Goal: Download file/media

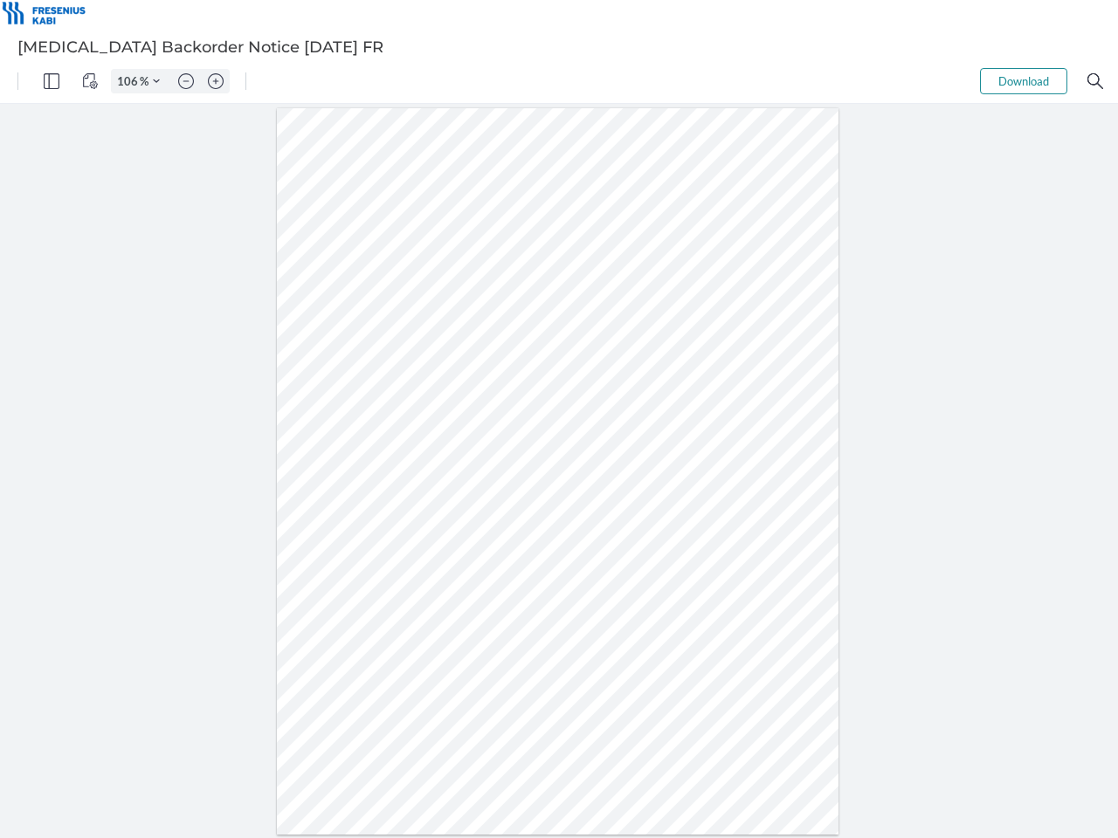
click at [52, 81] on img "Panel" at bounding box center [52, 81] width 16 height 16
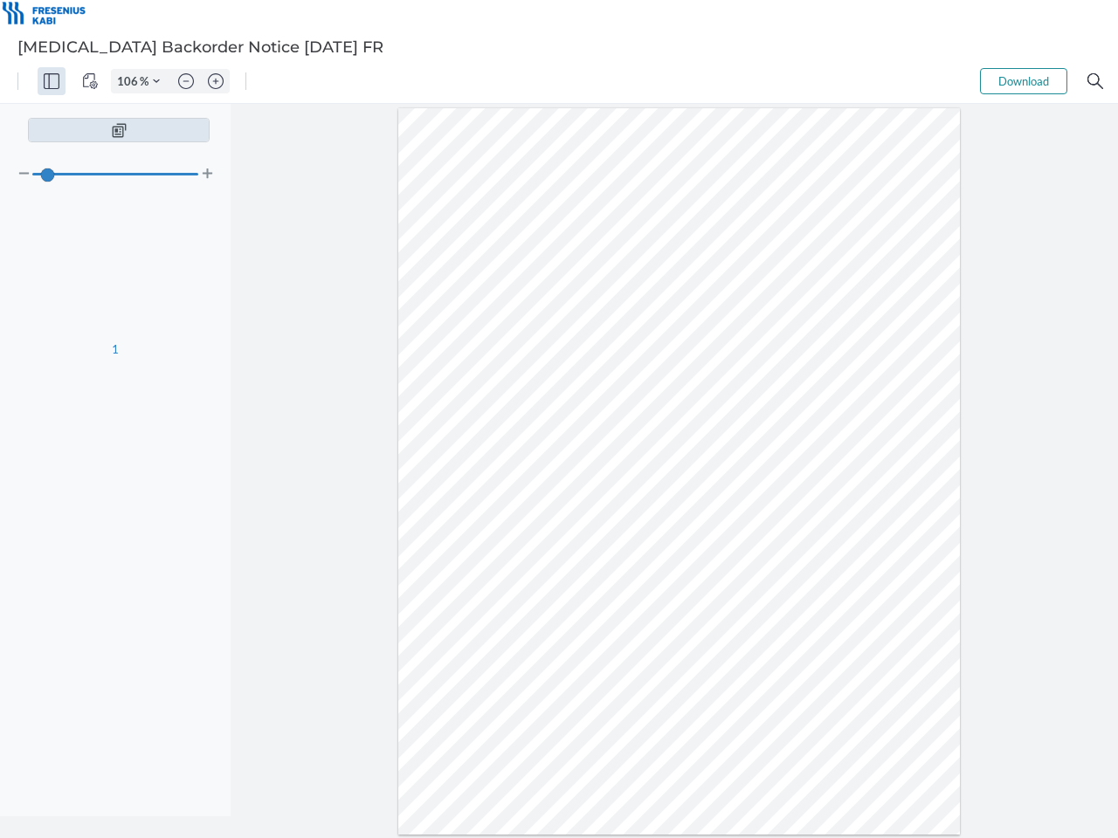
click at [90, 81] on img "View Controls" at bounding box center [90, 81] width 16 height 16
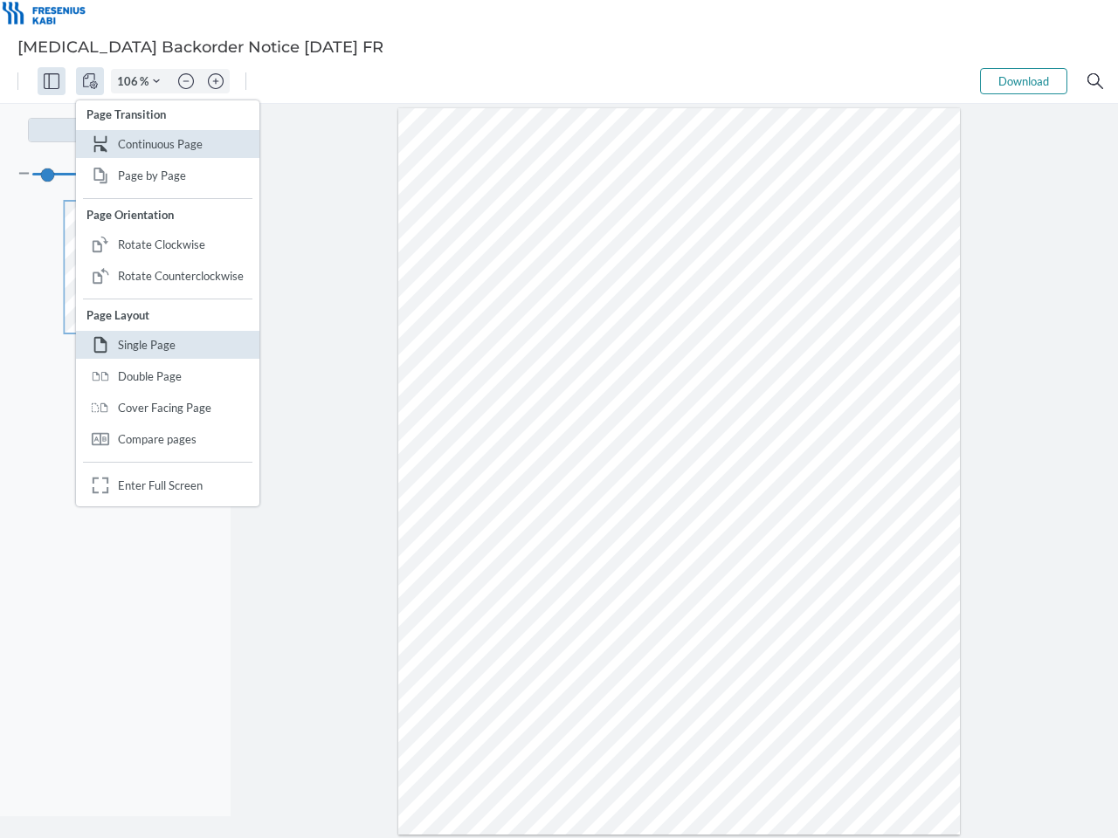
click at [130, 81] on input "106" at bounding box center [126, 81] width 28 height 16
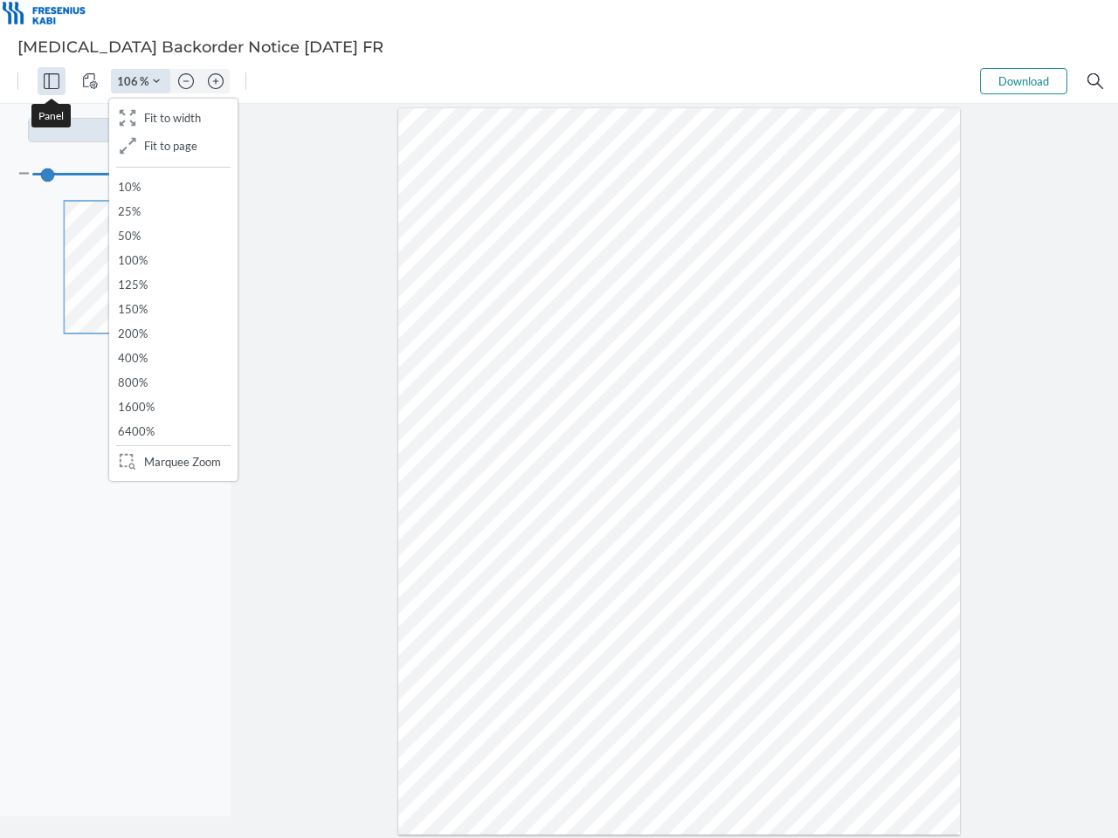
click at [156, 81] on img "Zoom Controls" at bounding box center [156, 81] width 7 height 7
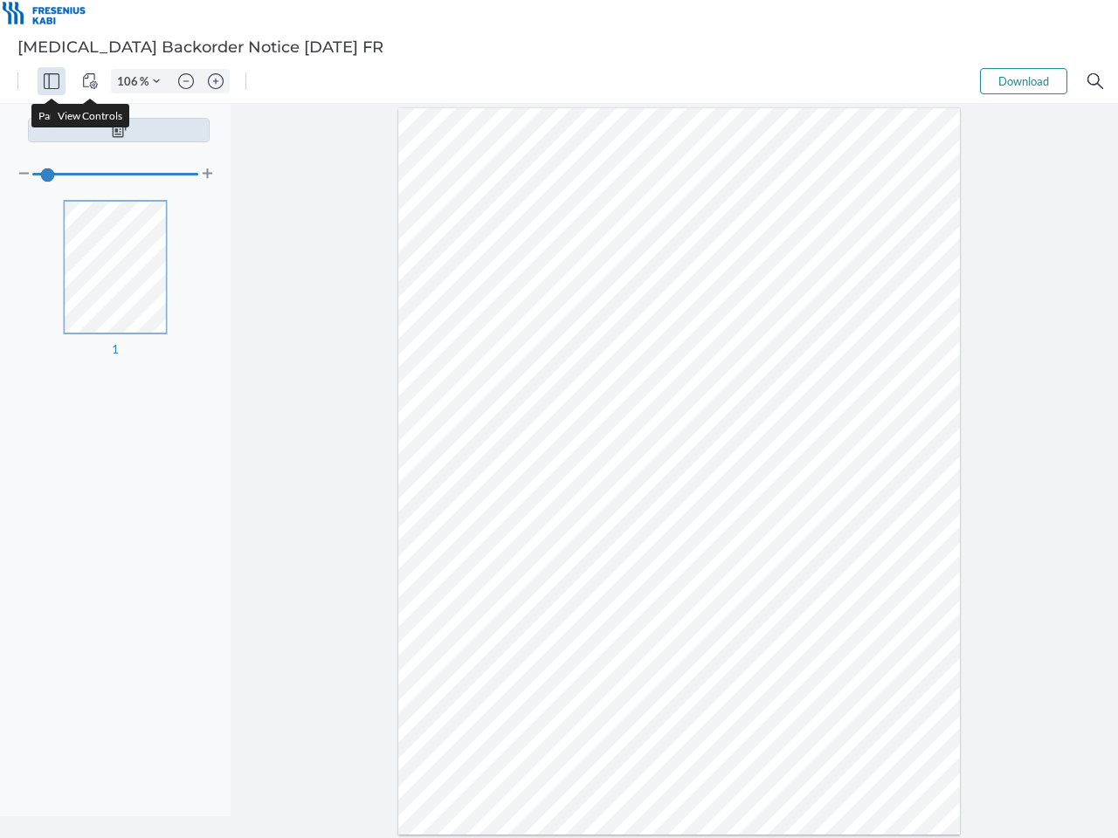
click at [186, 81] on img "Zoom out" at bounding box center [186, 81] width 16 height 16
click at [216, 81] on img "Zoom in" at bounding box center [216, 81] width 16 height 16
type input "106"
click at [1023, 81] on button "Download" at bounding box center [1023, 81] width 87 height 26
click at [1095, 81] on img "Search" at bounding box center [1095, 81] width 16 height 16
